Goal: Information Seeking & Learning: Learn about a topic

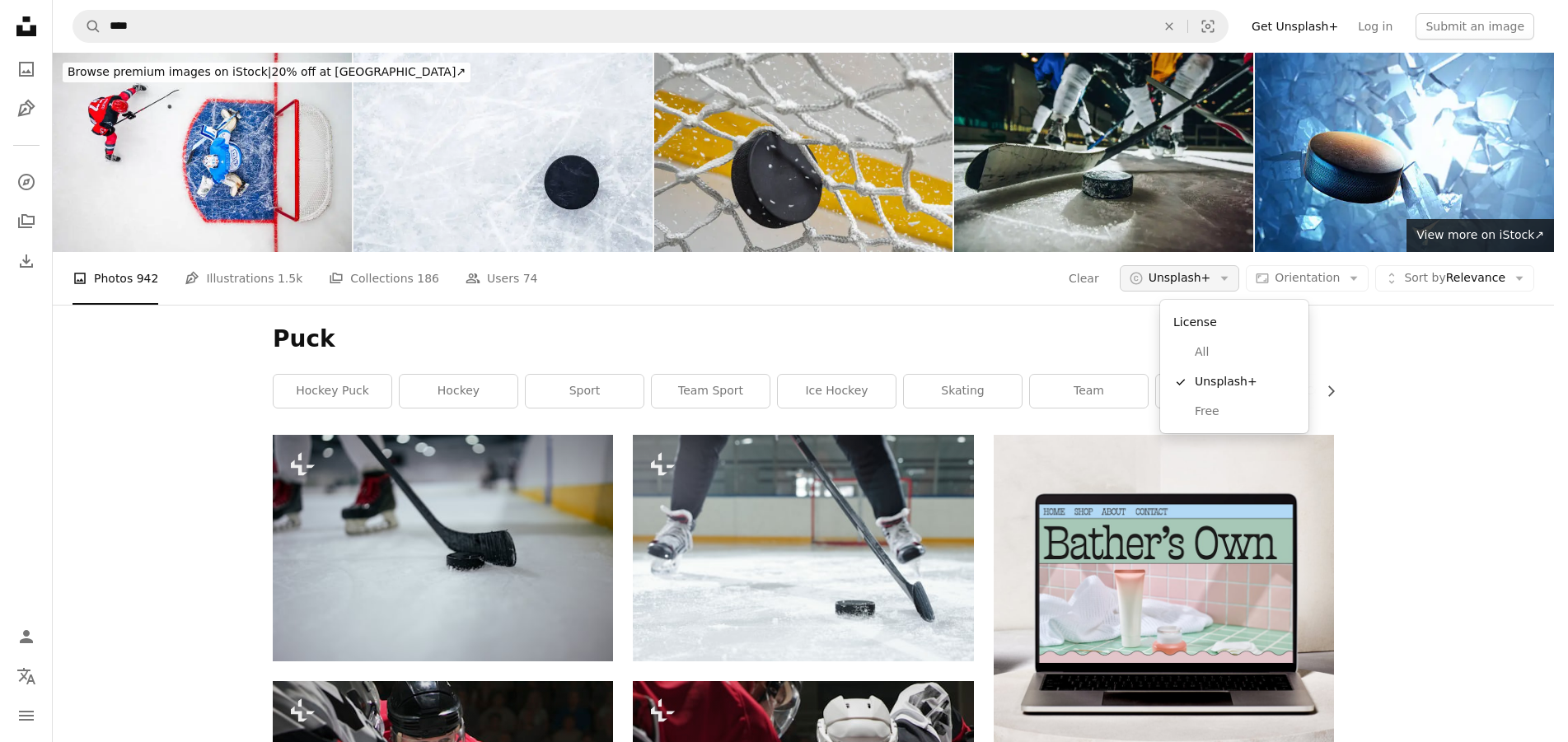
click at [1211, 282] on span "Unsplash+" at bounding box center [1180, 278] width 63 height 17
click at [1230, 417] on span "Free" at bounding box center [1245, 411] width 100 height 17
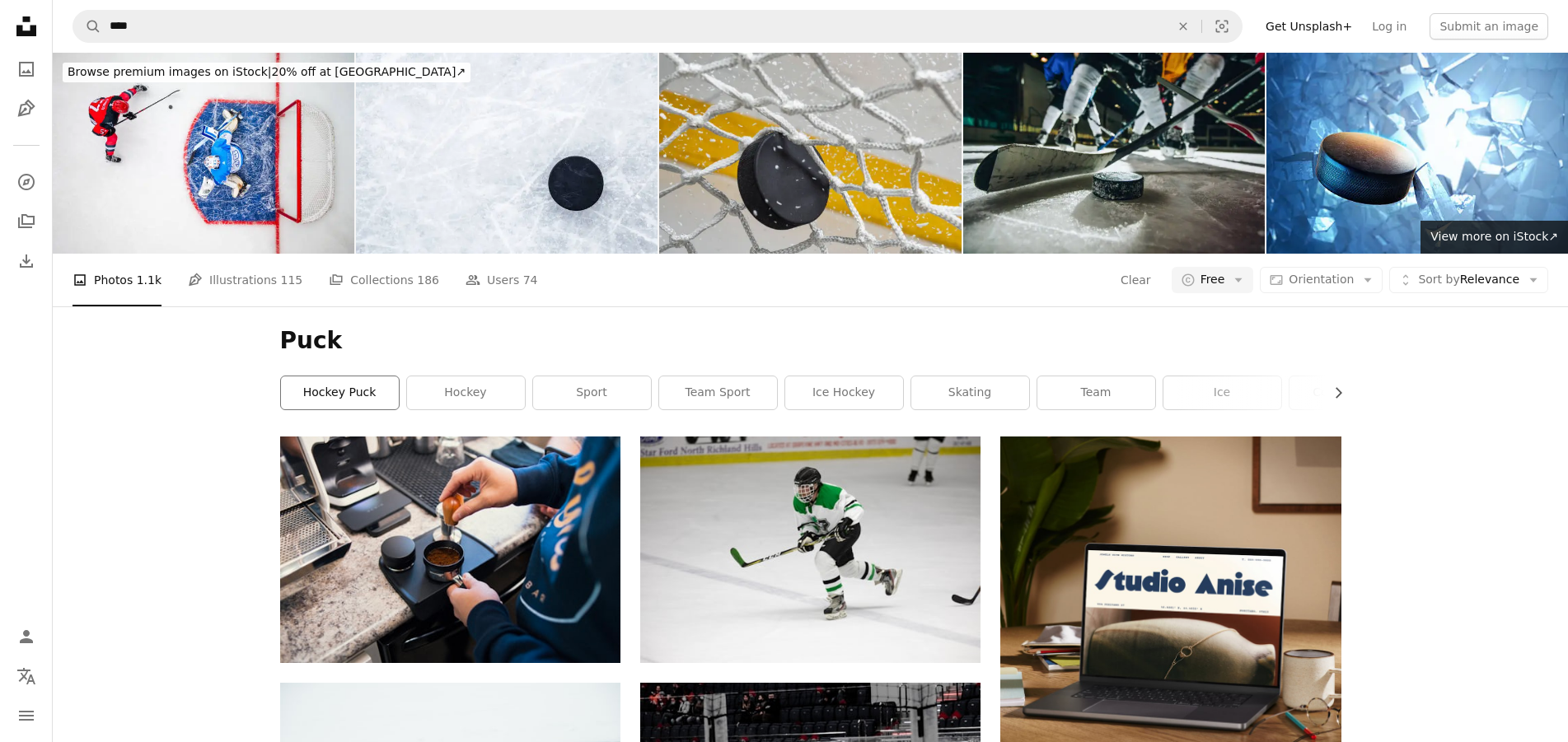
click at [362, 390] on link "hockey puck" at bounding box center [340, 393] width 118 height 33
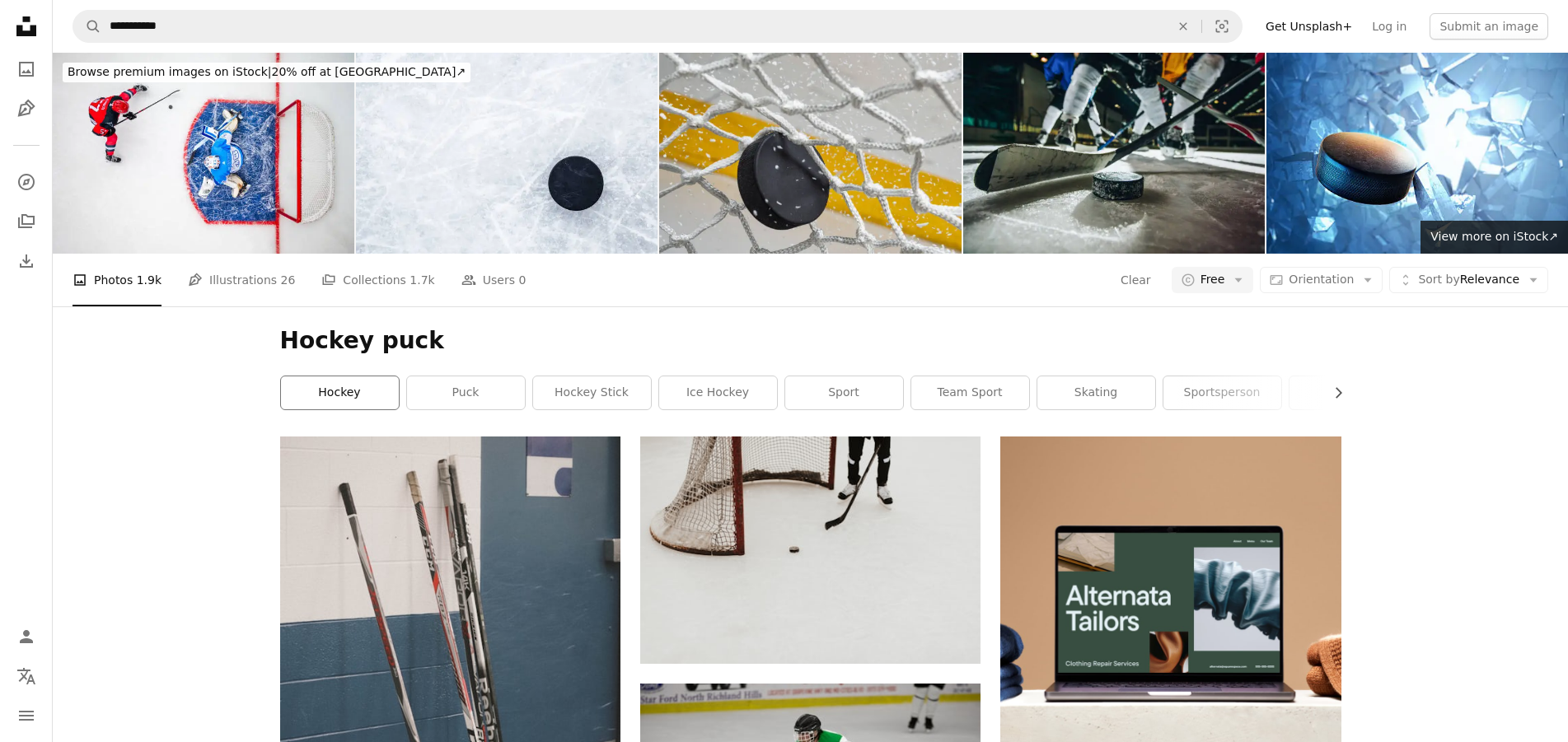
click at [363, 398] on link "hockey" at bounding box center [340, 393] width 118 height 33
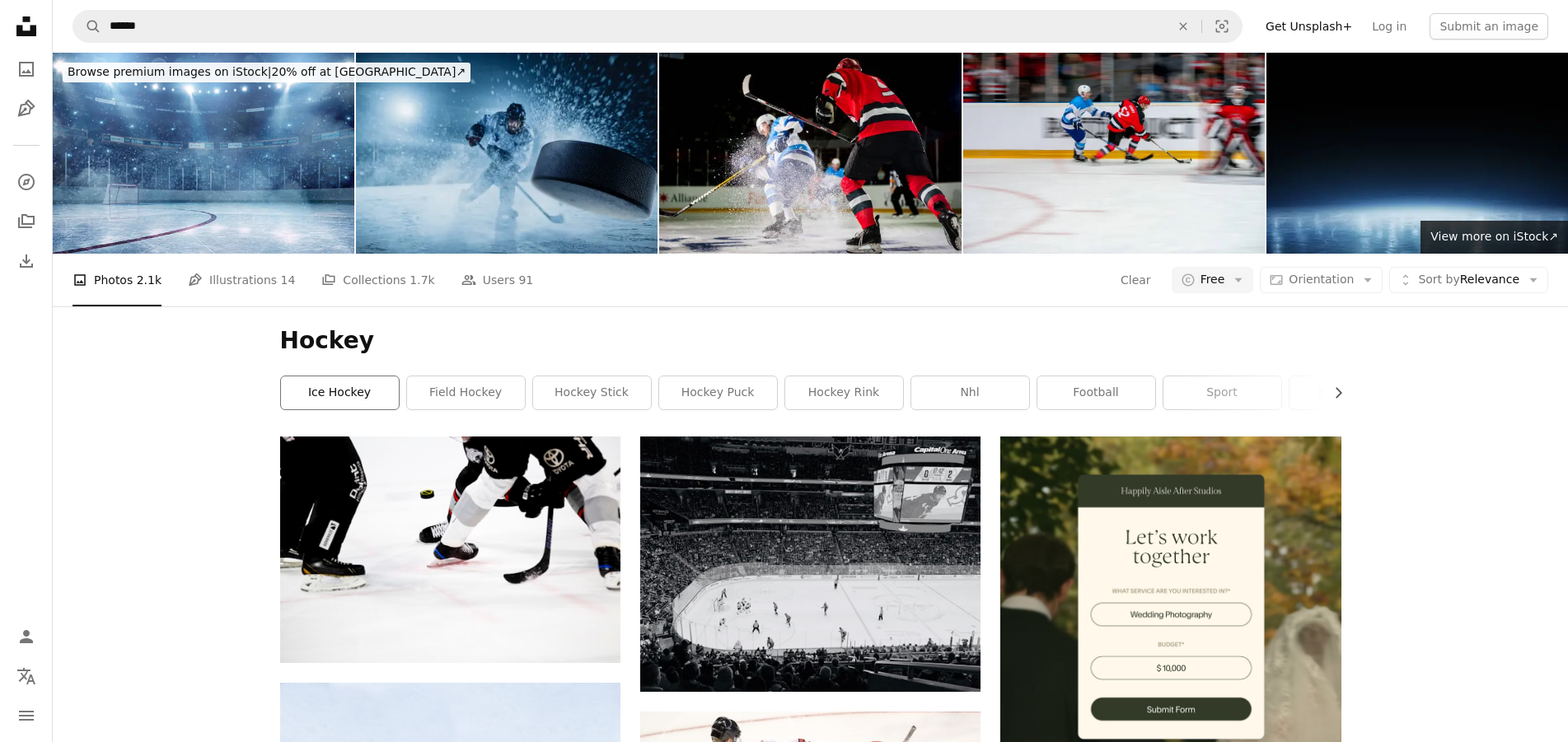
click at [335, 406] on link "ice hockey" at bounding box center [340, 393] width 118 height 33
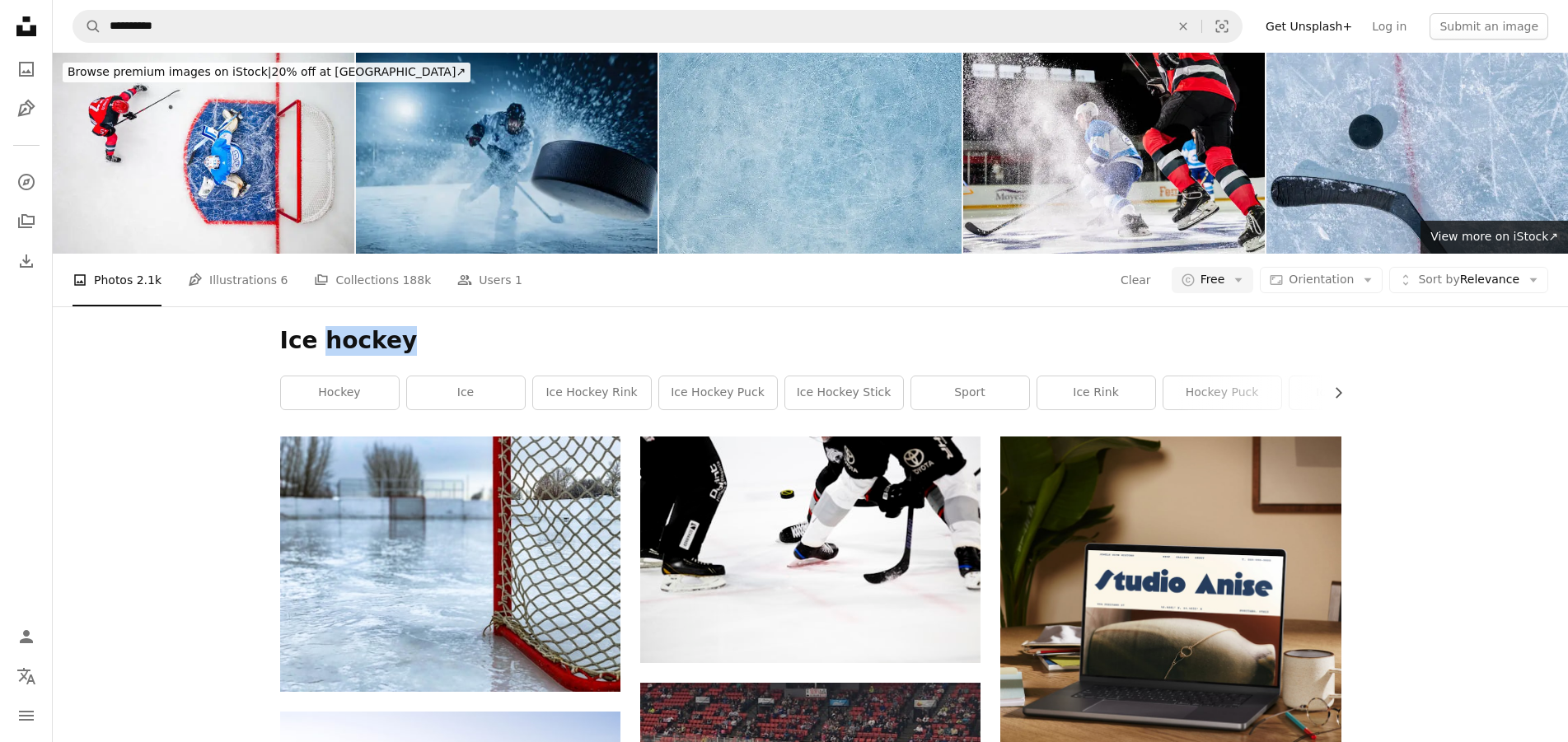
drag, startPoint x: 319, startPoint y: 344, endPoint x: 404, endPoint y: 348, distance: 85.1
click at [404, 348] on h1 "Ice hockey" at bounding box center [810, 341] width 1061 height 29
copy h1 "hockey"
